Goal: Task Accomplishment & Management: Manage account settings

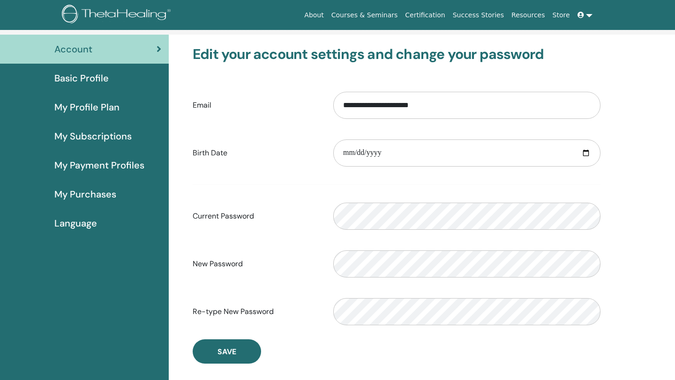
scroll to position [56, 0]
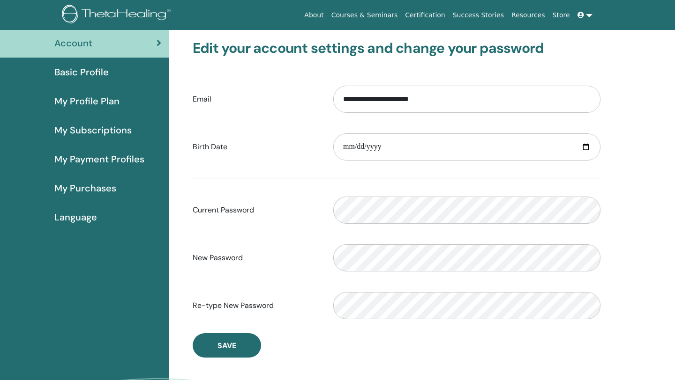
click at [122, 70] on div "Basic Profile" at bounding box center [84, 72] width 154 height 14
click at [94, 69] on span "Basic Profile" at bounding box center [81, 72] width 54 height 14
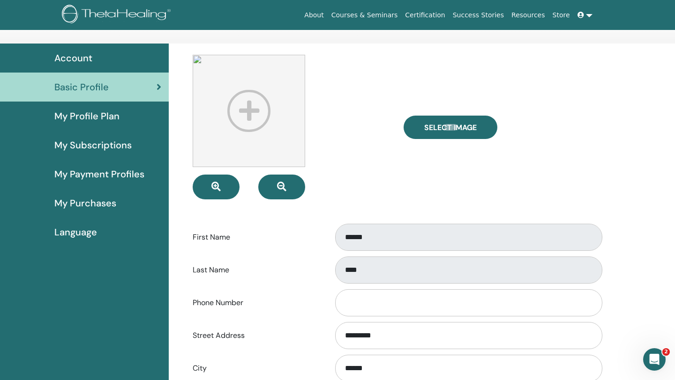
scroll to position [44, 0]
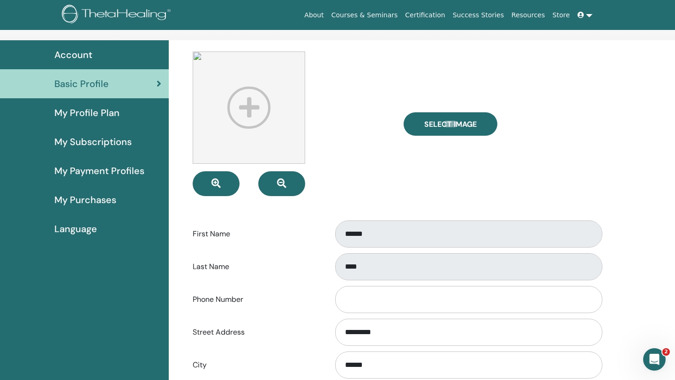
click at [232, 95] on img at bounding box center [249, 108] width 112 height 112
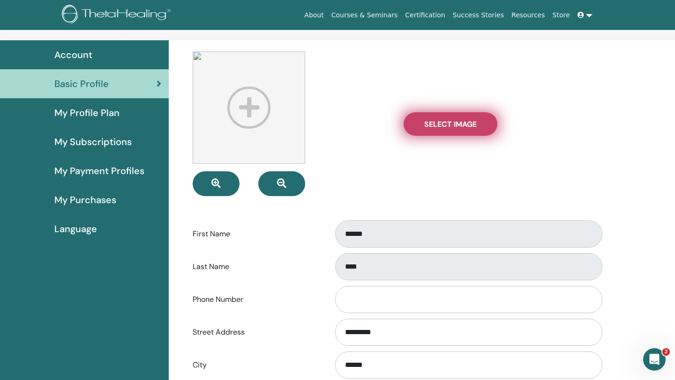
click at [442, 122] on span "Select Image" at bounding box center [450, 124] width 52 height 10
click at [444, 122] on input "Select Image" at bounding box center [450, 124] width 12 height 7
type input "**********"
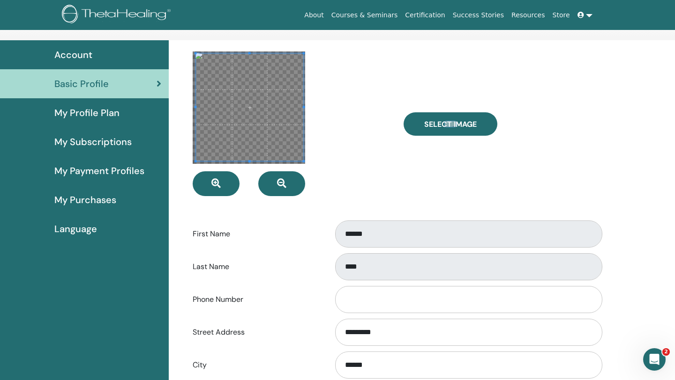
click at [261, 101] on span at bounding box center [250, 107] width 108 height 108
click at [282, 98] on span at bounding box center [251, 106] width 108 height 108
click at [280, 99] on span at bounding box center [248, 107] width 108 height 108
click at [224, 182] on button "button" at bounding box center [216, 184] width 47 height 25
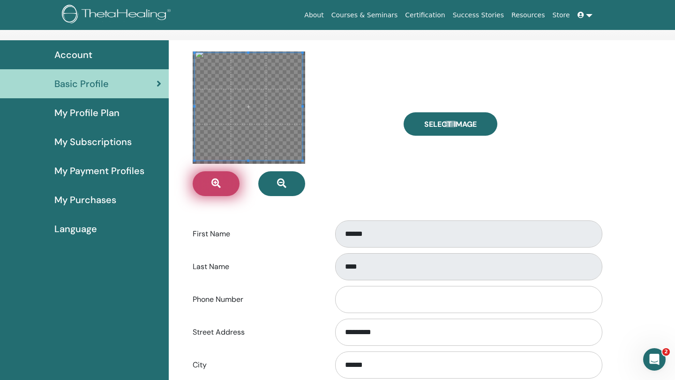
click at [224, 182] on button "button" at bounding box center [216, 184] width 47 height 25
click at [256, 125] on span at bounding box center [250, 107] width 108 height 108
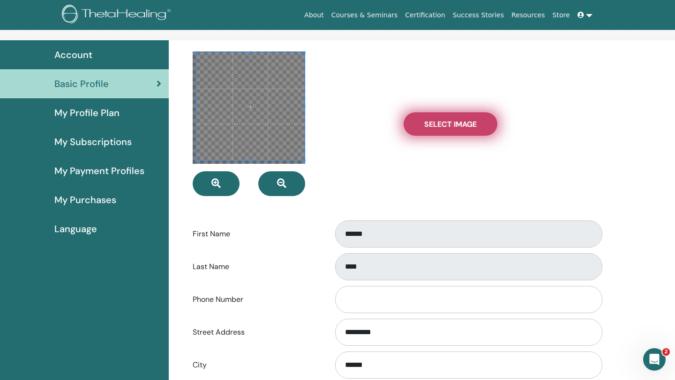
click at [444, 122] on span "Select Image" at bounding box center [450, 124] width 52 height 10
click at [444, 122] on input "Select Image" at bounding box center [450, 124] width 12 height 7
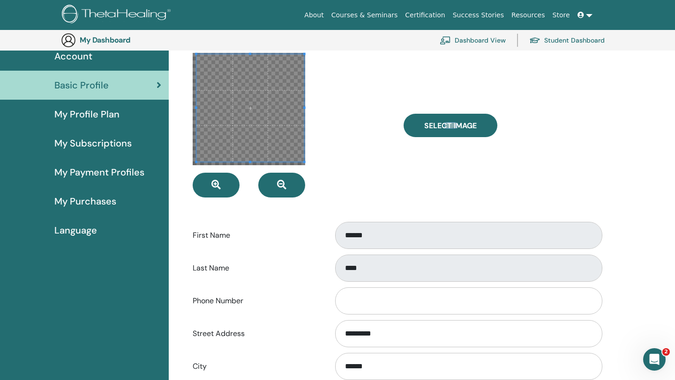
scroll to position [88, 0]
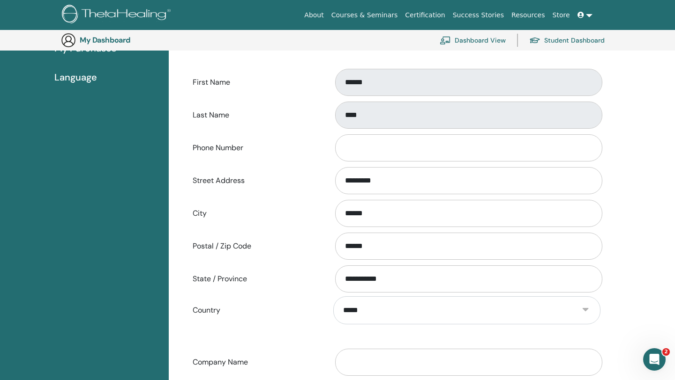
click at [299, 257] on div "Postal / Zip Code ******" at bounding box center [397, 246] width 422 height 31
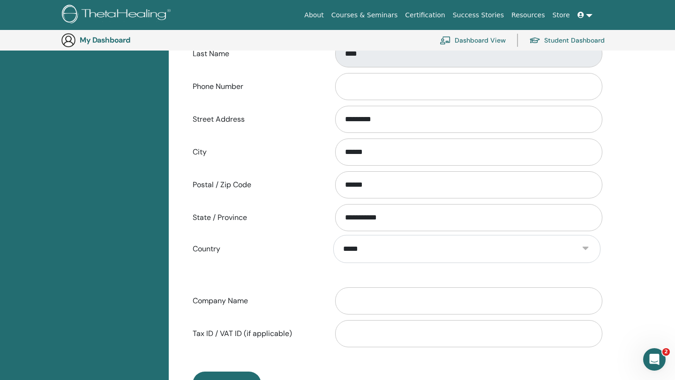
scroll to position [278, 0]
click at [378, 195] on input "******" at bounding box center [468, 184] width 267 height 27
click at [383, 80] on input "Phone Number" at bounding box center [468, 86] width 267 height 27
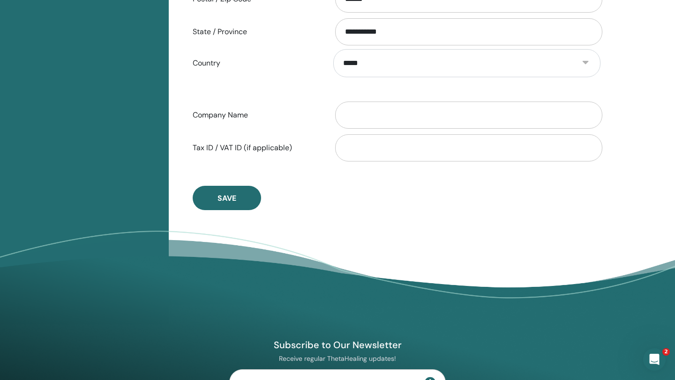
scroll to position [466, 0]
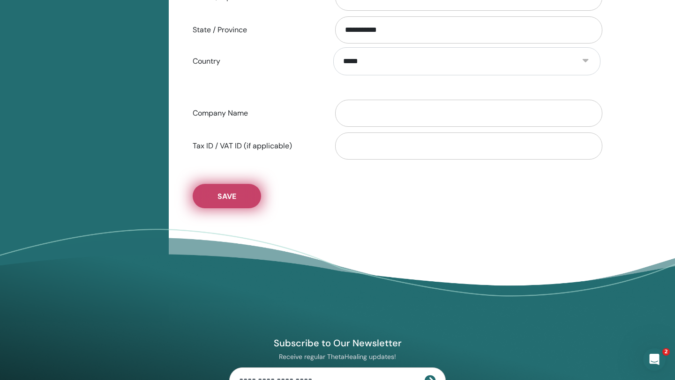
click at [231, 193] on span "Save" at bounding box center [226, 197] width 19 height 10
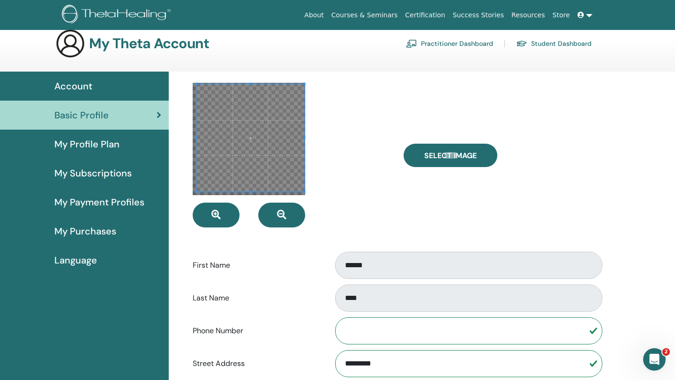
scroll to position [0, 0]
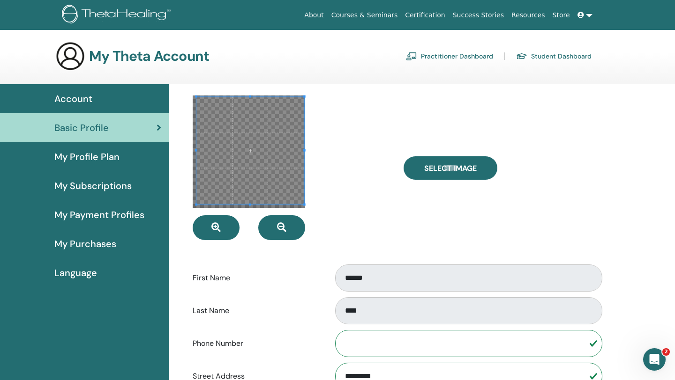
click at [116, 157] on span "My Profile Plan" at bounding box center [86, 157] width 65 height 14
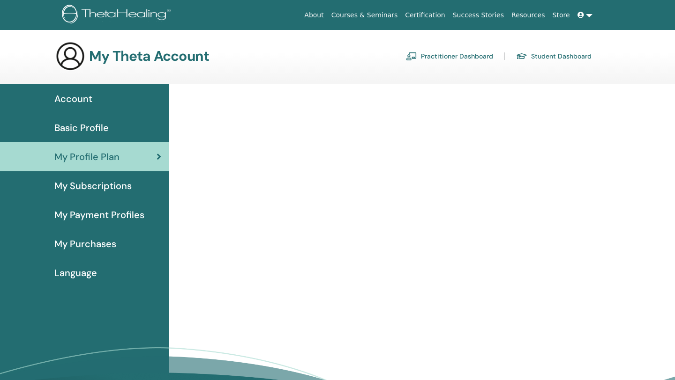
click at [122, 184] on span "My Subscriptions" at bounding box center [92, 186] width 77 height 14
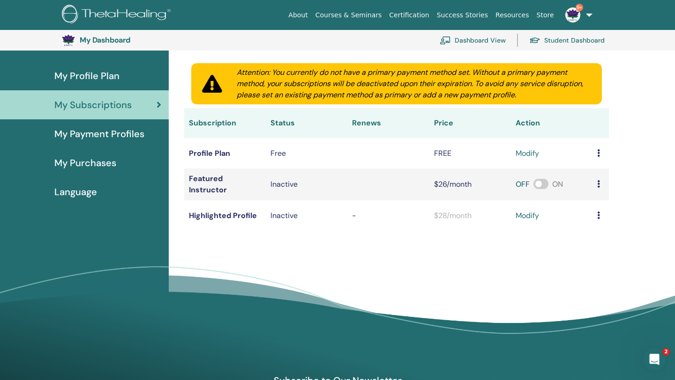
scroll to position [100, 0]
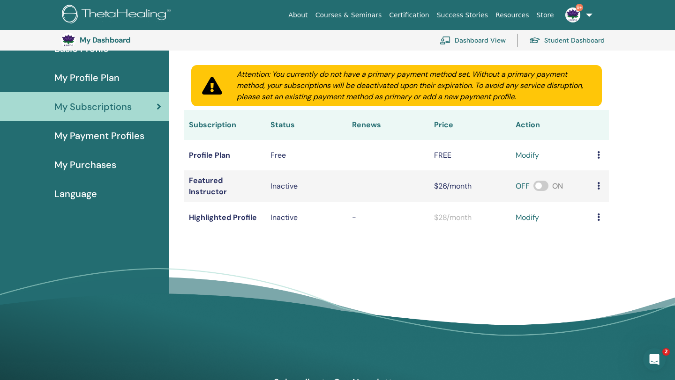
click at [115, 168] on span "My Purchases" at bounding box center [85, 165] width 62 height 14
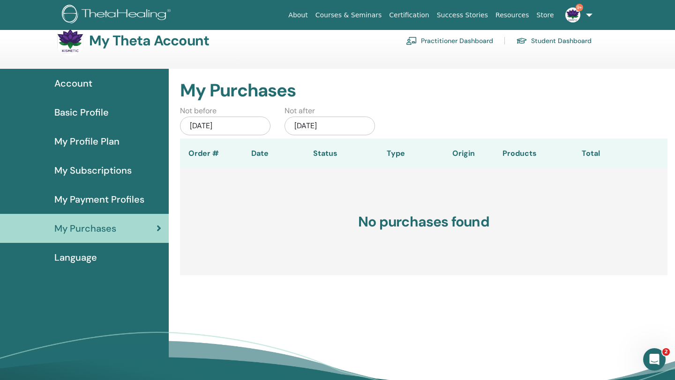
scroll to position [14, 0]
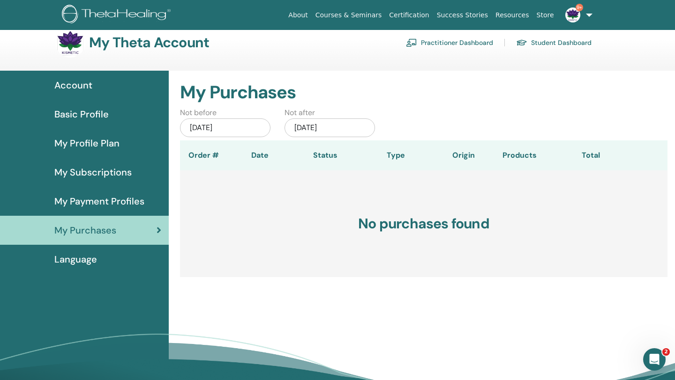
click at [219, 126] on div "Jun/12, 2025" at bounding box center [225, 128] width 90 height 19
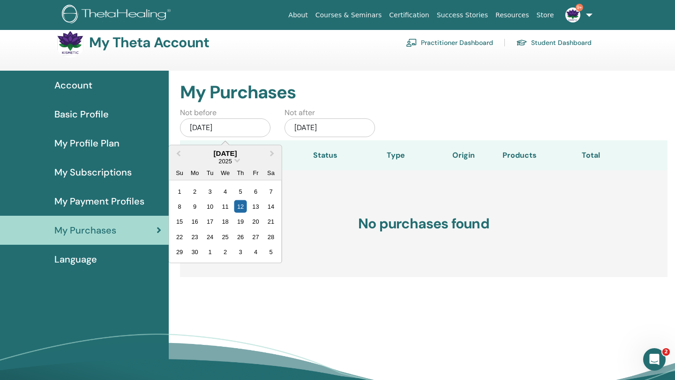
click at [237, 149] on div "June 2025" at bounding box center [225, 153] width 112 height 8
click at [237, 155] on div "June 2025" at bounding box center [225, 153] width 112 height 8
click at [237, 162] on span "Choose Date" at bounding box center [237, 160] width 6 height 6
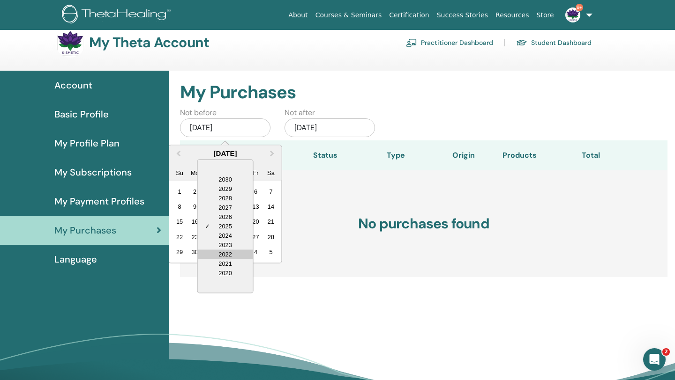
click at [238, 251] on div "2022" at bounding box center [225, 254] width 55 height 9
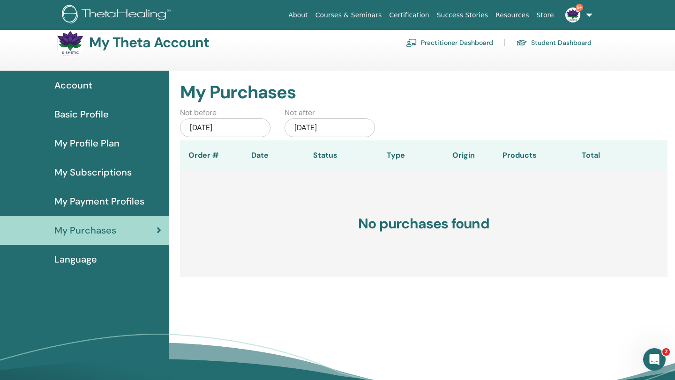
scroll to position [0, 0]
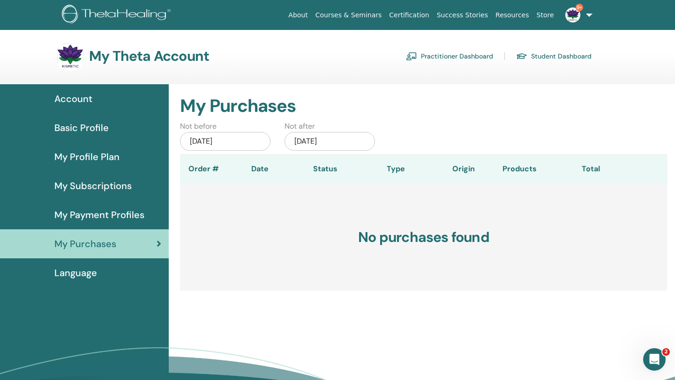
click at [572, 18] on img at bounding box center [572, 14] width 15 height 15
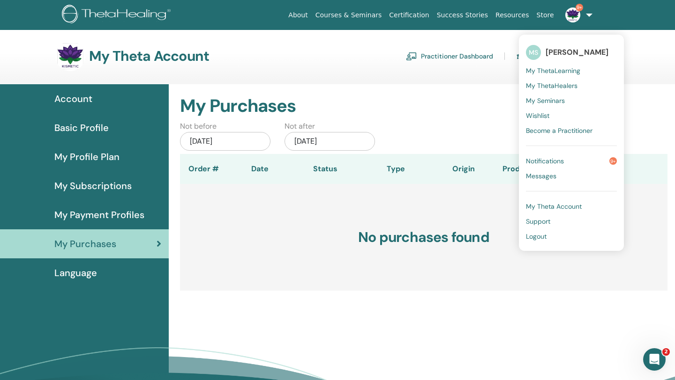
click at [572, 18] on img at bounding box center [572, 14] width 15 height 15
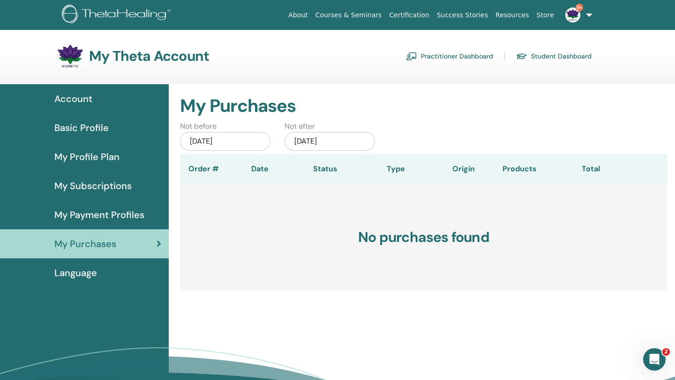
click at [566, 15] on img at bounding box center [572, 14] width 15 height 15
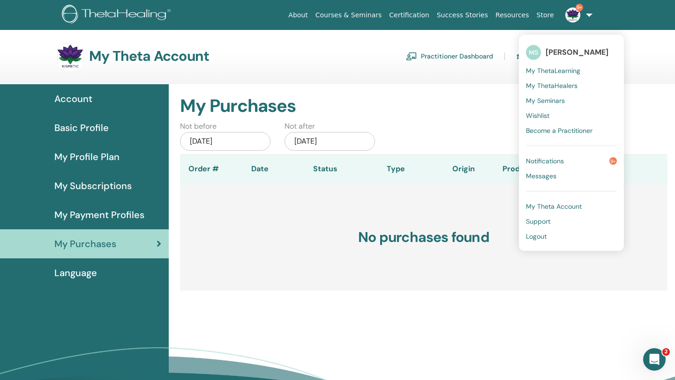
click at [445, 112] on h2 "My Purchases" at bounding box center [423, 107] width 487 height 22
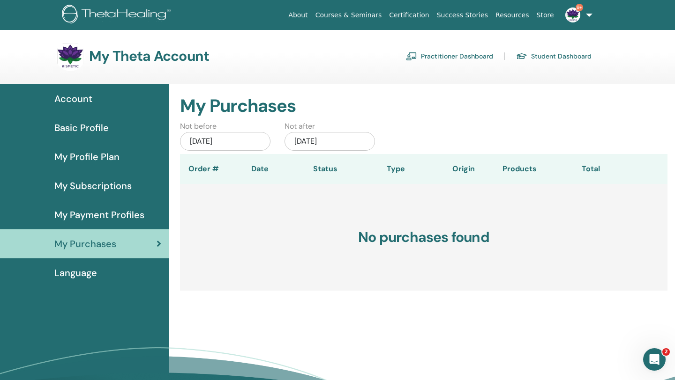
click at [90, 97] on span "Account" at bounding box center [73, 99] width 38 height 14
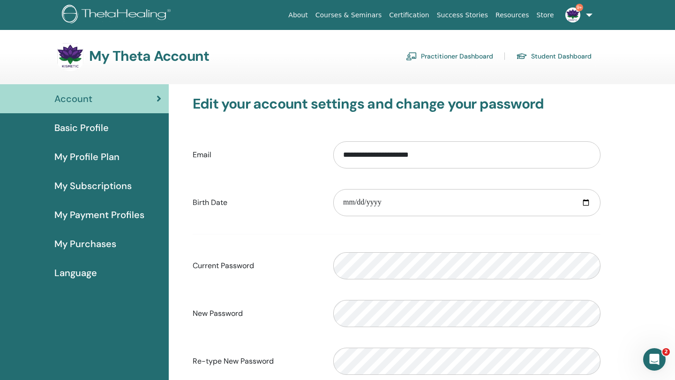
click at [572, 15] on img at bounding box center [572, 14] width 15 height 15
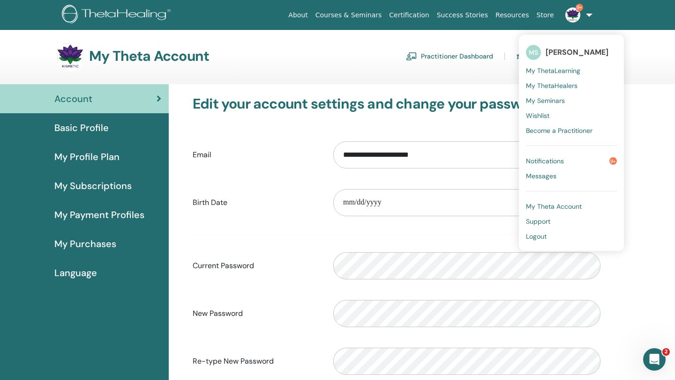
click at [642, 83] on section "My Theta Account Practitioner Dashboard Student Dashboard" at bounding box center [337, 62] width 675 height 43
